Goal: Information Seeking & Learning: Learn about a topic

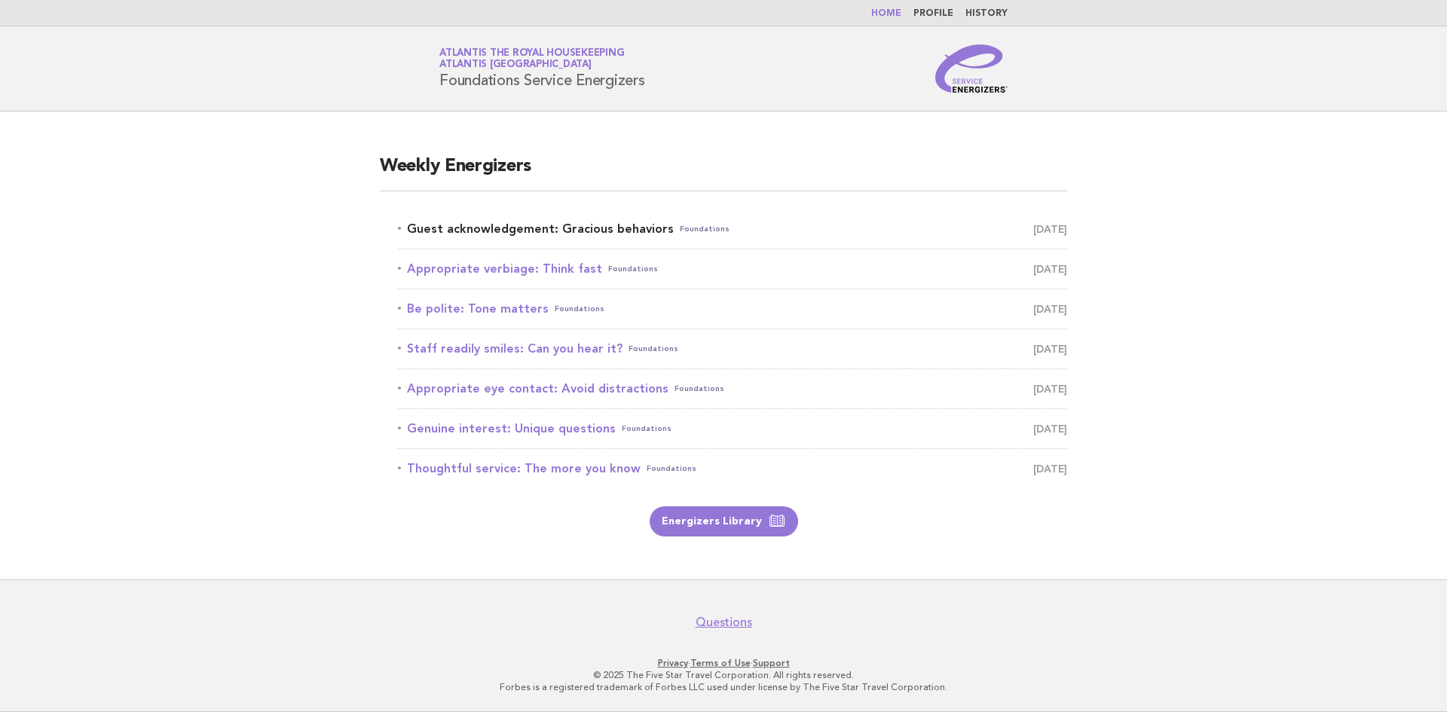
click at [559, 235] on link "Guest acknowledgement: Gracious behaviors Foundations September 18" at bounding box center [732, 228] width 669 height 21
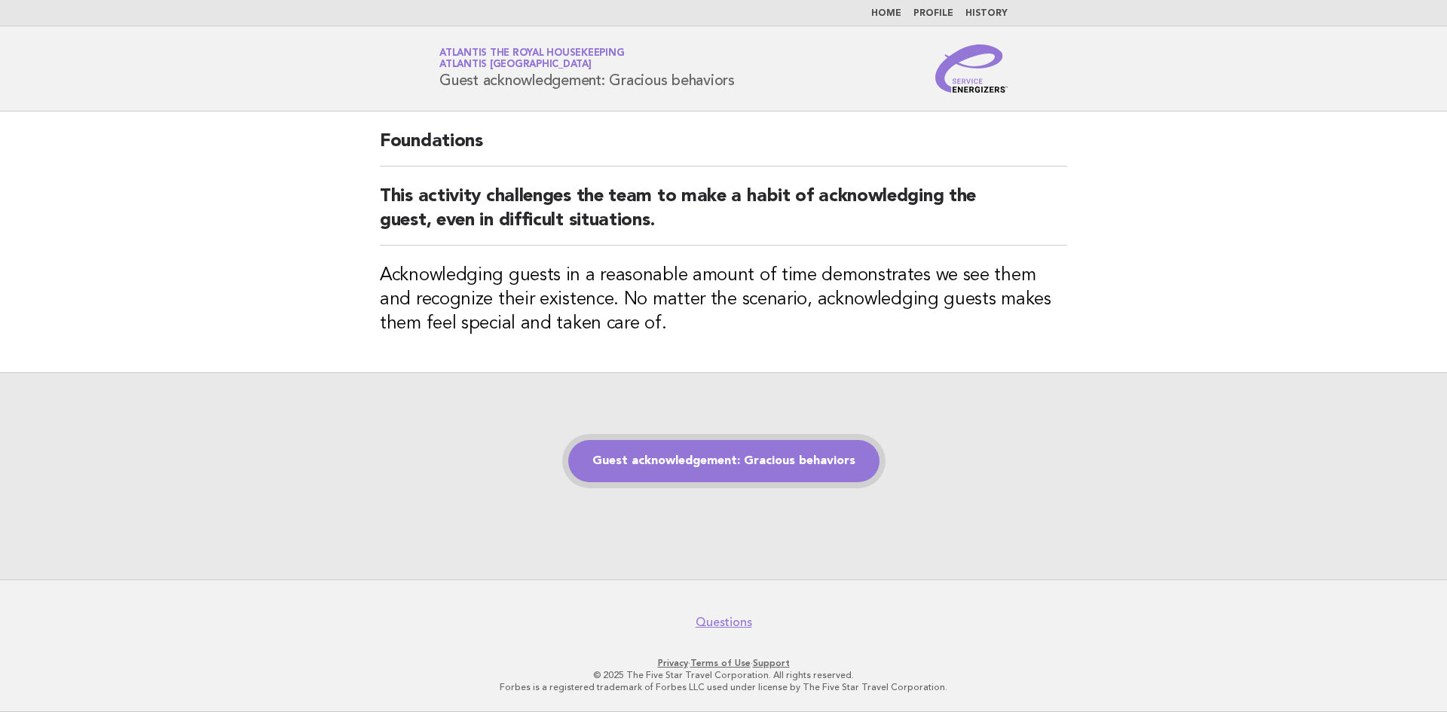
click at [676, 450] on link "Guest acknowledgement: Gracious behaviors" at bounding box center [723, 461] width 311 height 42
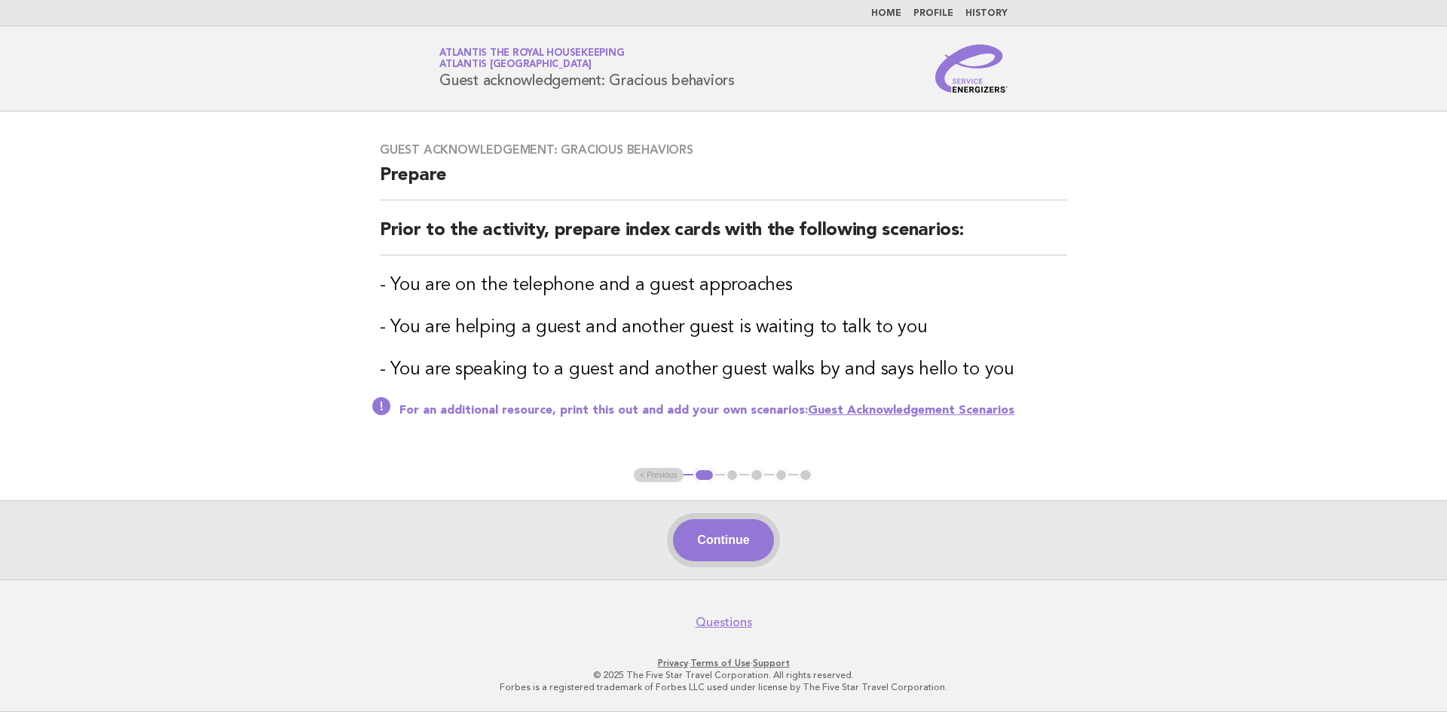
click at [705, 547] on button "Continue" at bounding box center [723, 540] width 100 height 42
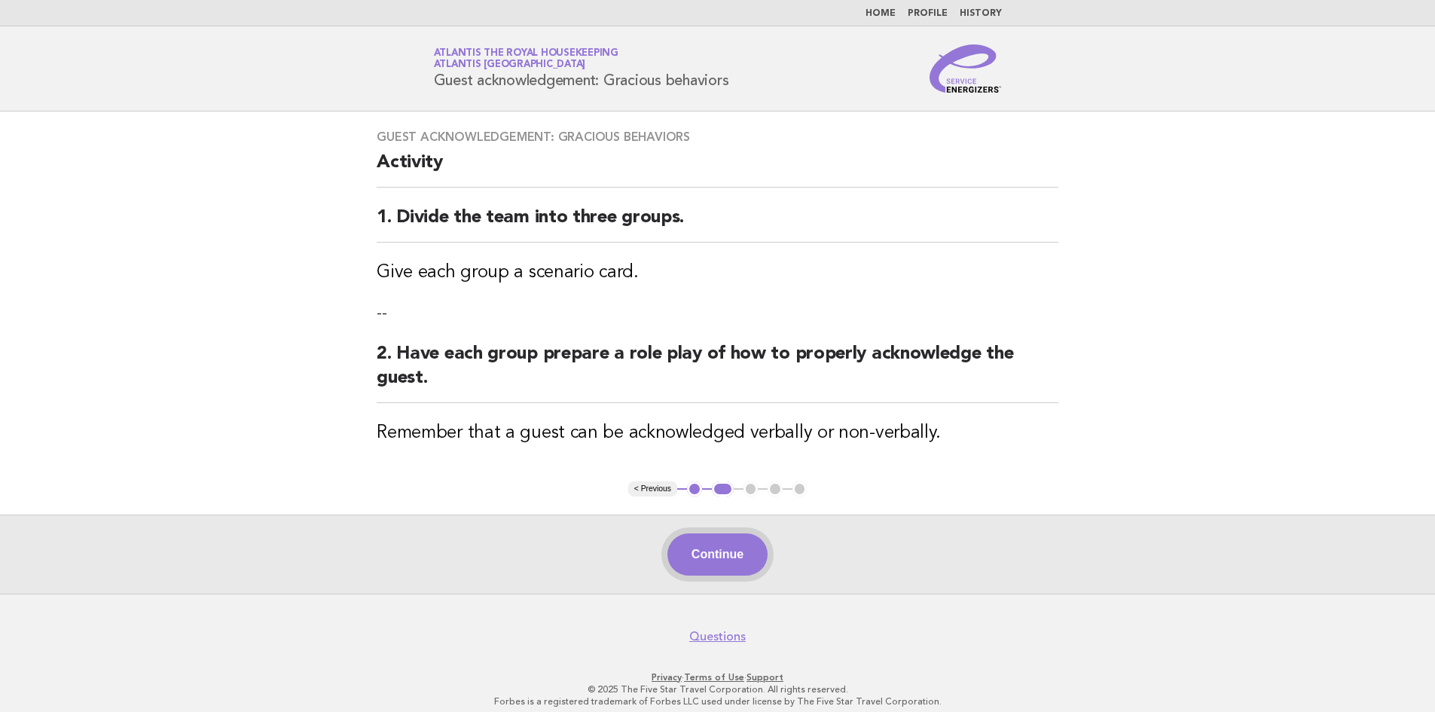
click at [693, 551] on button "Continue" at bounding box center [718, 554] width 100 height 42
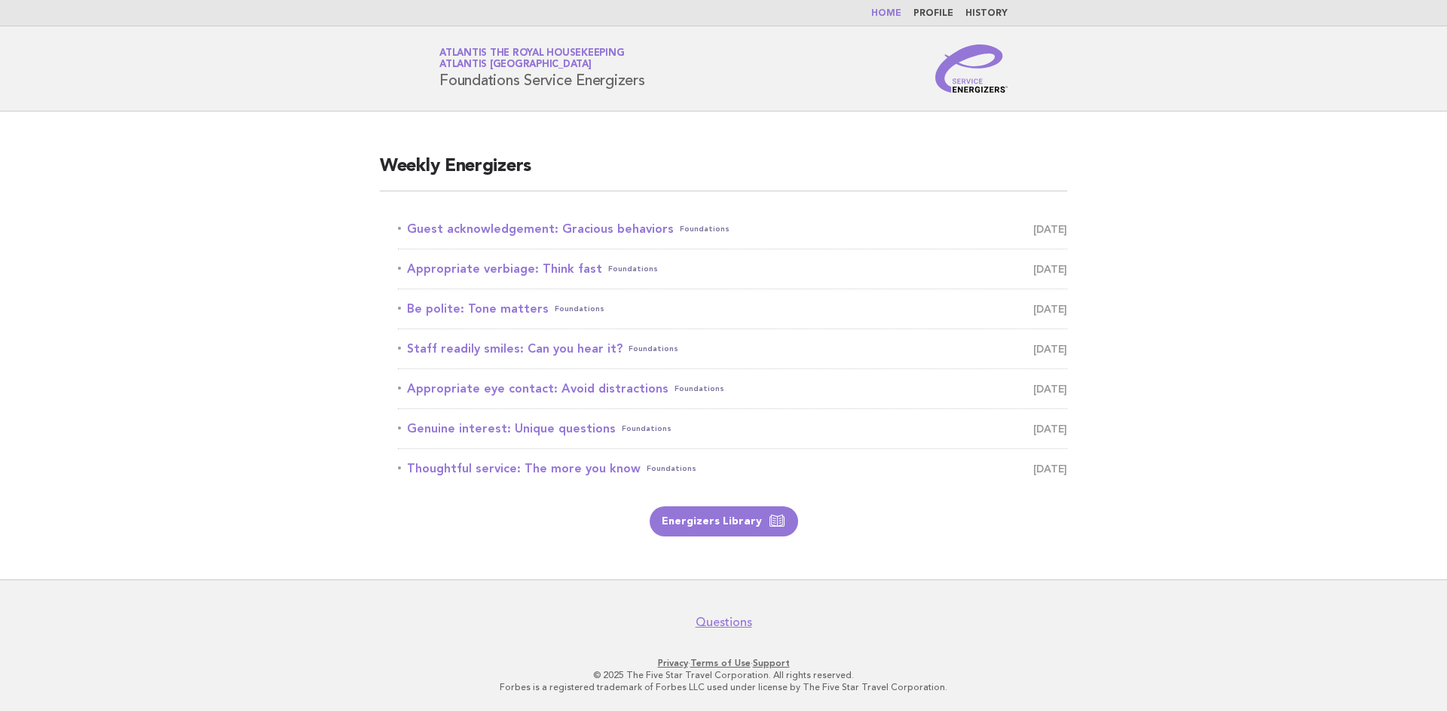
click at [488, 258] on li "Appropriate verbiage: Think fast Foundations [DATE]" at bounding box center [732, 269] width 669 height 40
click at [495, 276] on link "Appropriate verbiage: Think fast Foundations September 19" at bounding box center [732, 268] width 669 height 21
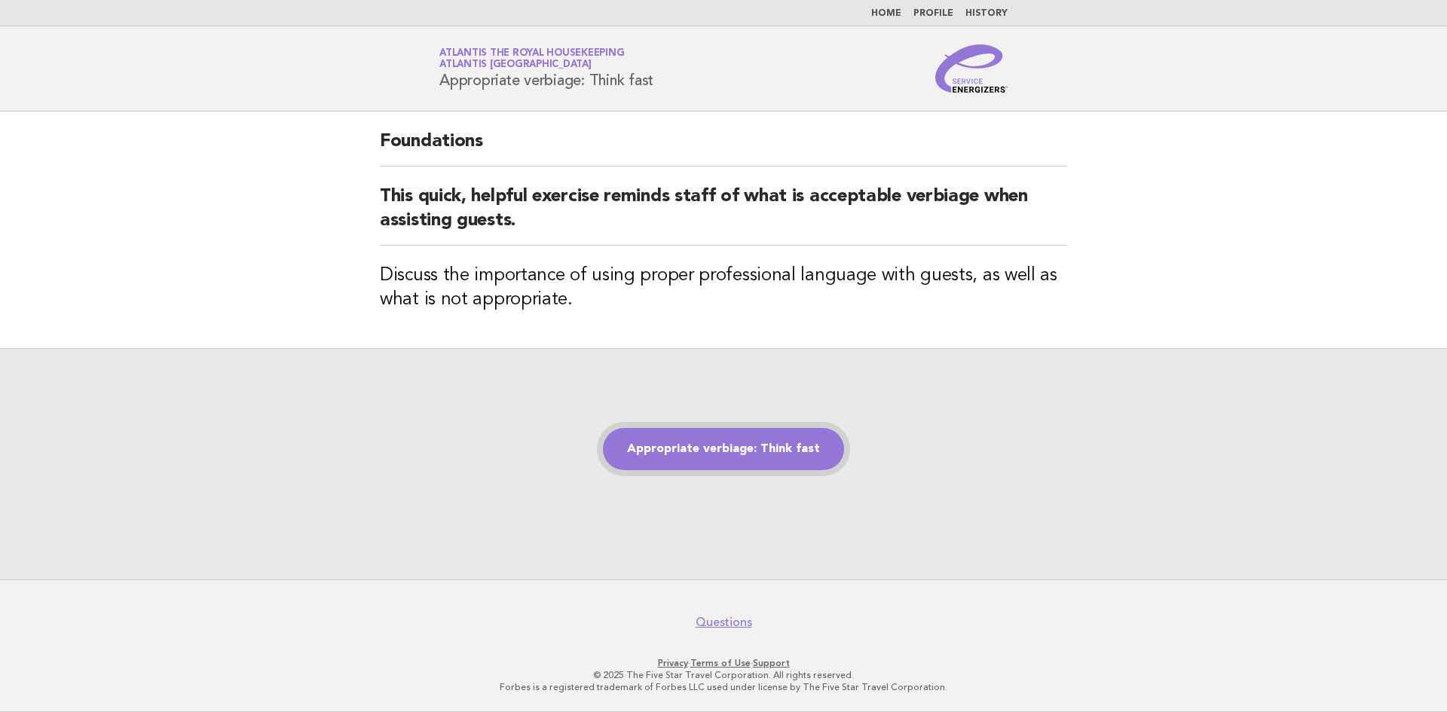
click at [651, 469] on div "Appropriate verbiage: Think fast" at bounding box center [723, 463] width 1447 height 231
click at [643, 457] on link "Appropriate verbiage: Think fast" at bounding box center [723, 449] width 241 height 42
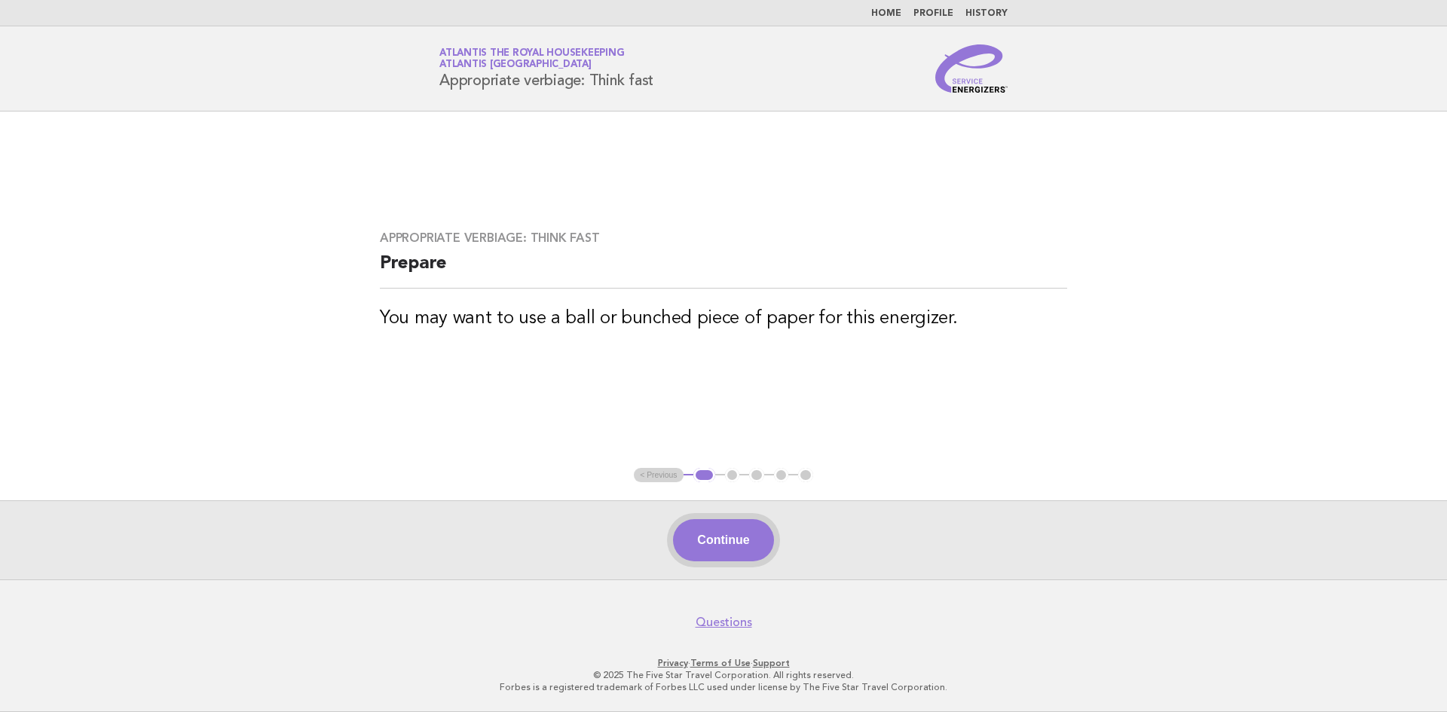
click at [735, 540] on button "Continue" at bounding box center [723, 540] width 100 height 42
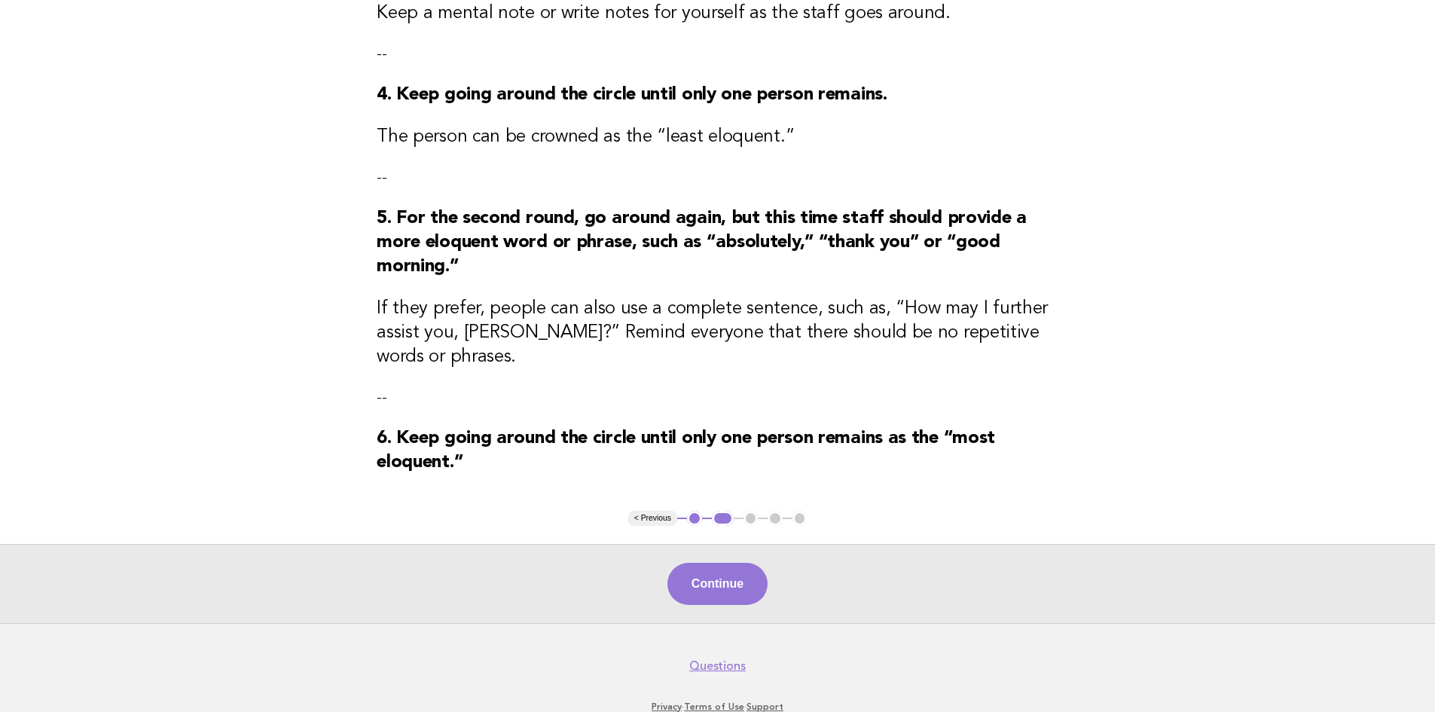
scroll to position [603, 0]
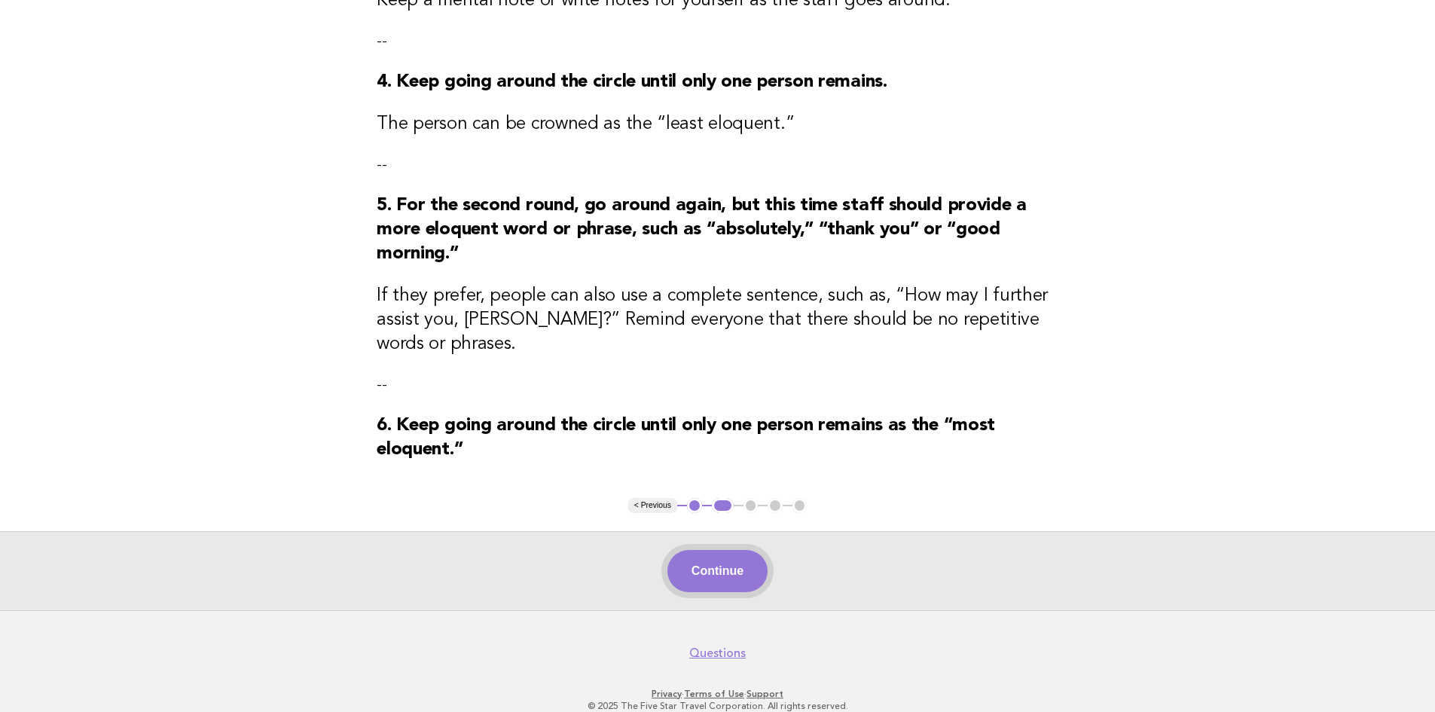
click at [724, 550] on button "Continue" at bounding box center [718, 571] width 100 height 42
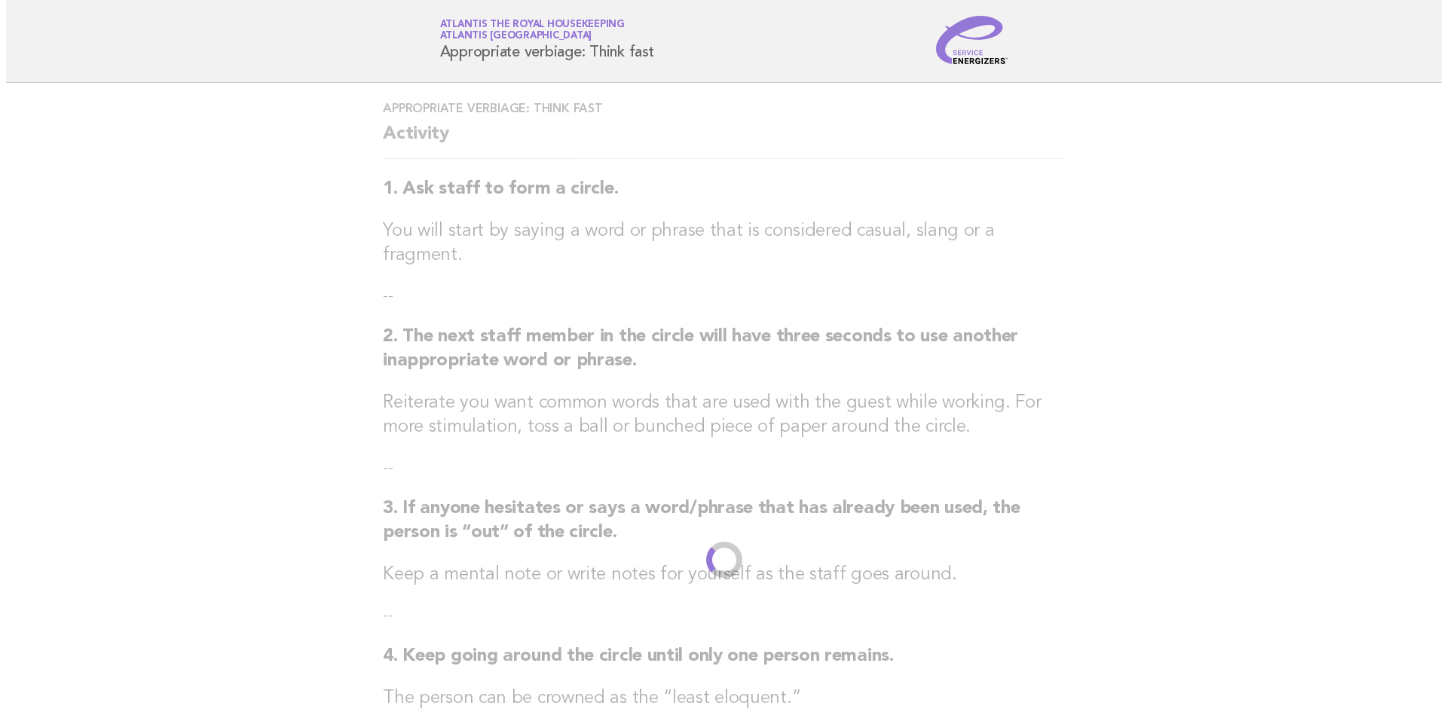
scroll to position [0, 0]
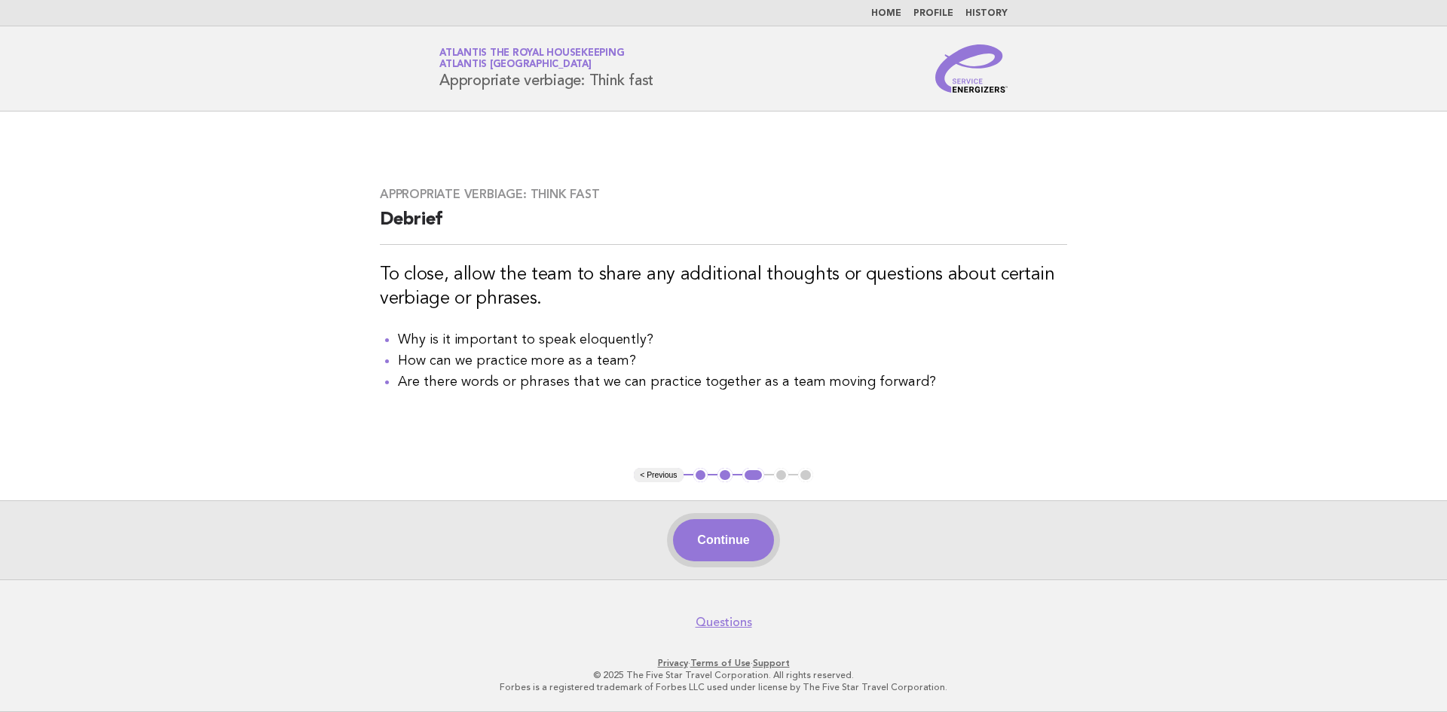
click at [728, 533] on button "Continue" at bounding box center [723, 540] width 100 height 42
